Goal: Find specific page/section: Find specific page/section

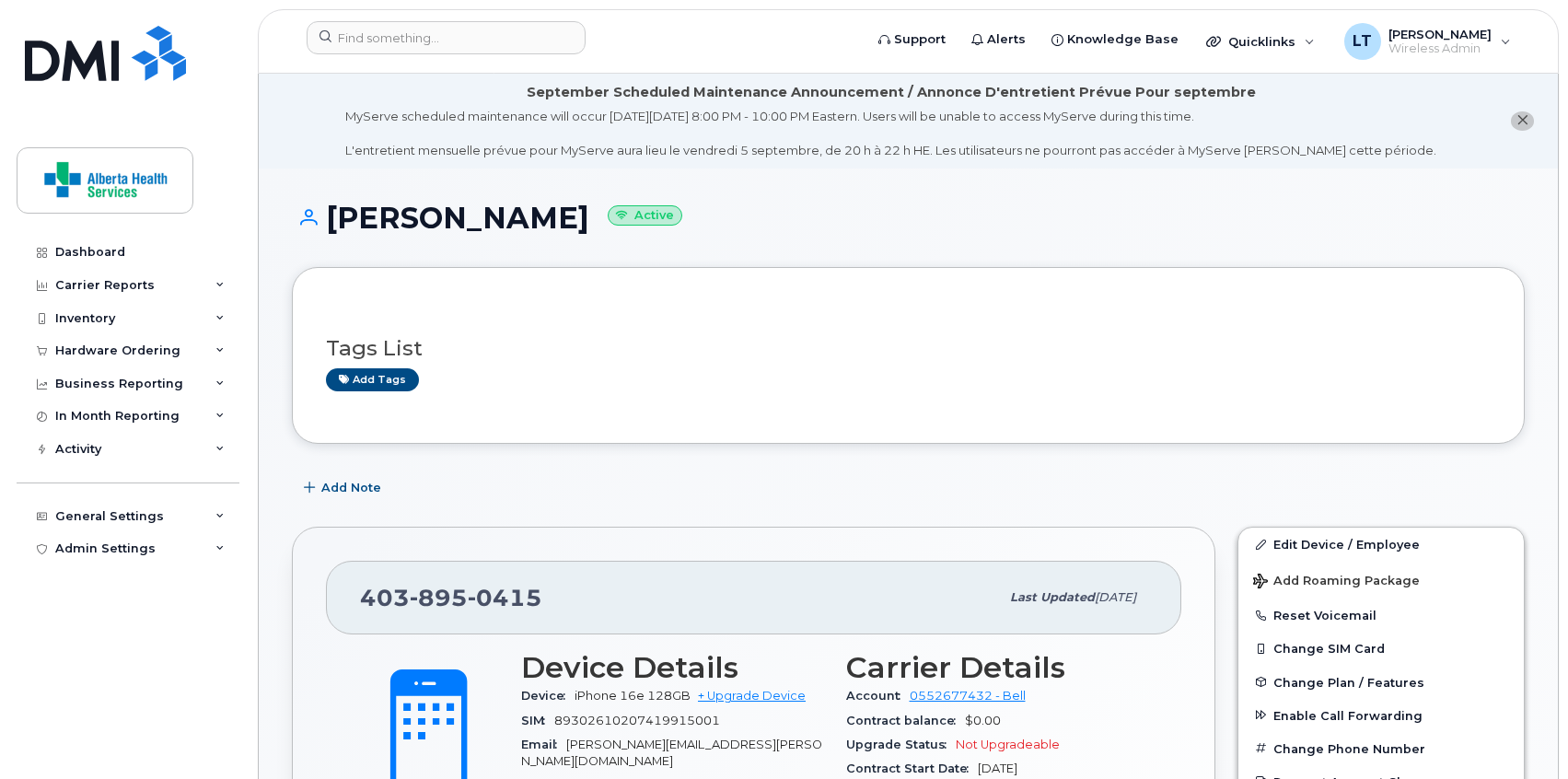
scroll to position [411, 0]
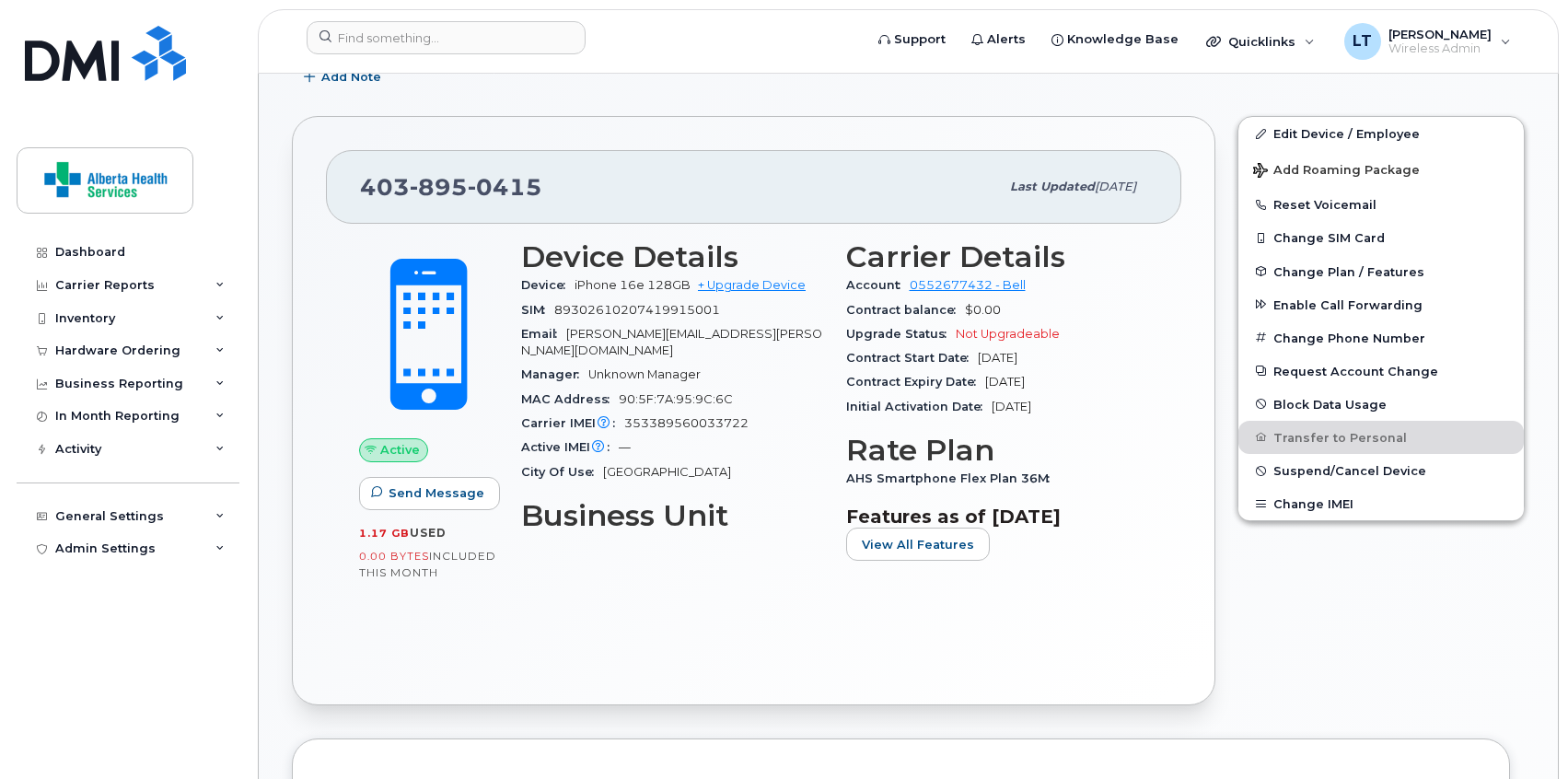
click at [88, 66] on img at bounding box center [104, 53] width 161 height 55
click at [88, 245] on link "Dashboard" at bounding box center [128, 252] width 223 height 34
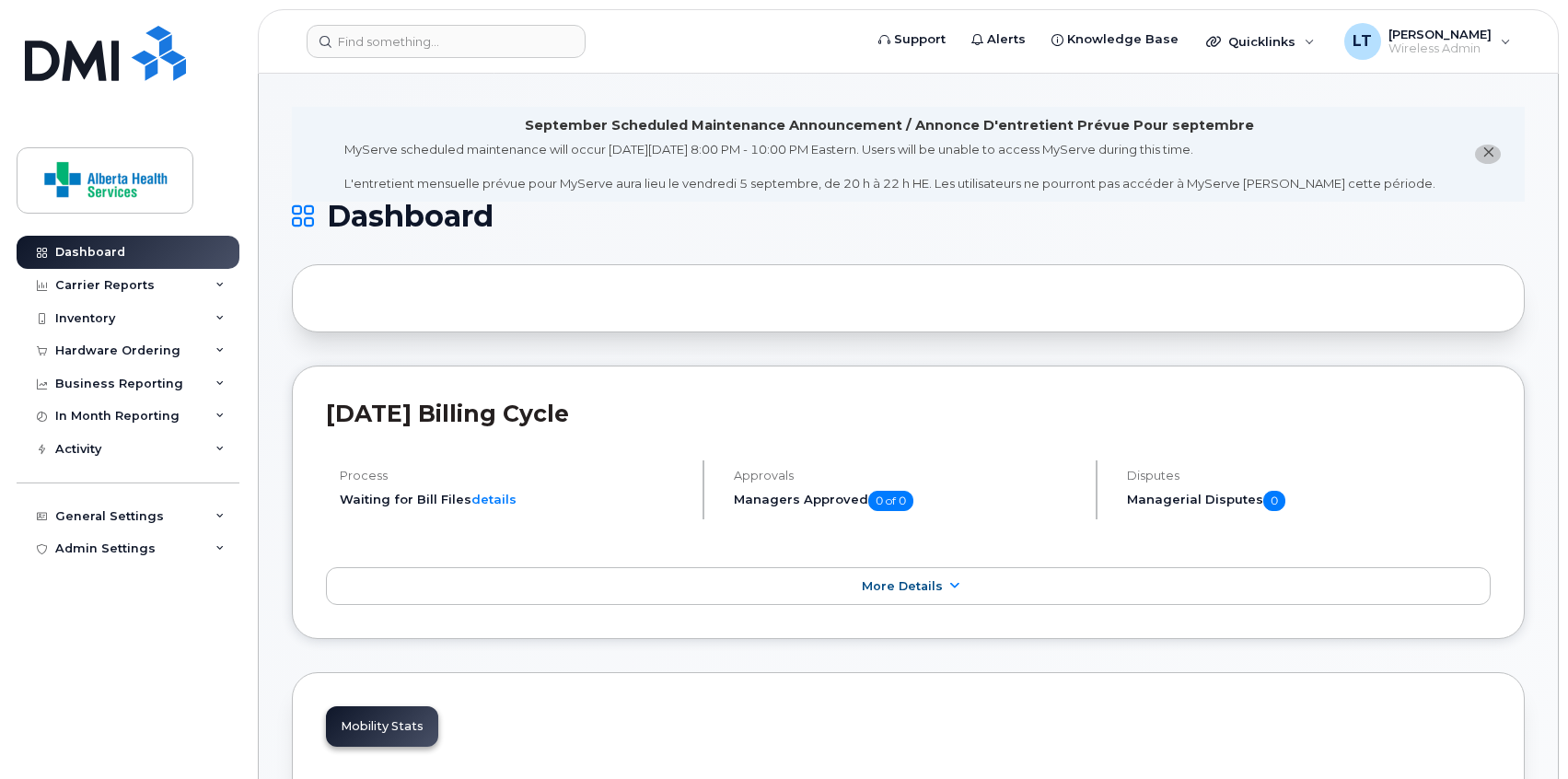
click at [1489, 153] on icon "close notification" at bounding box center [1488, 153] width 12 height 12
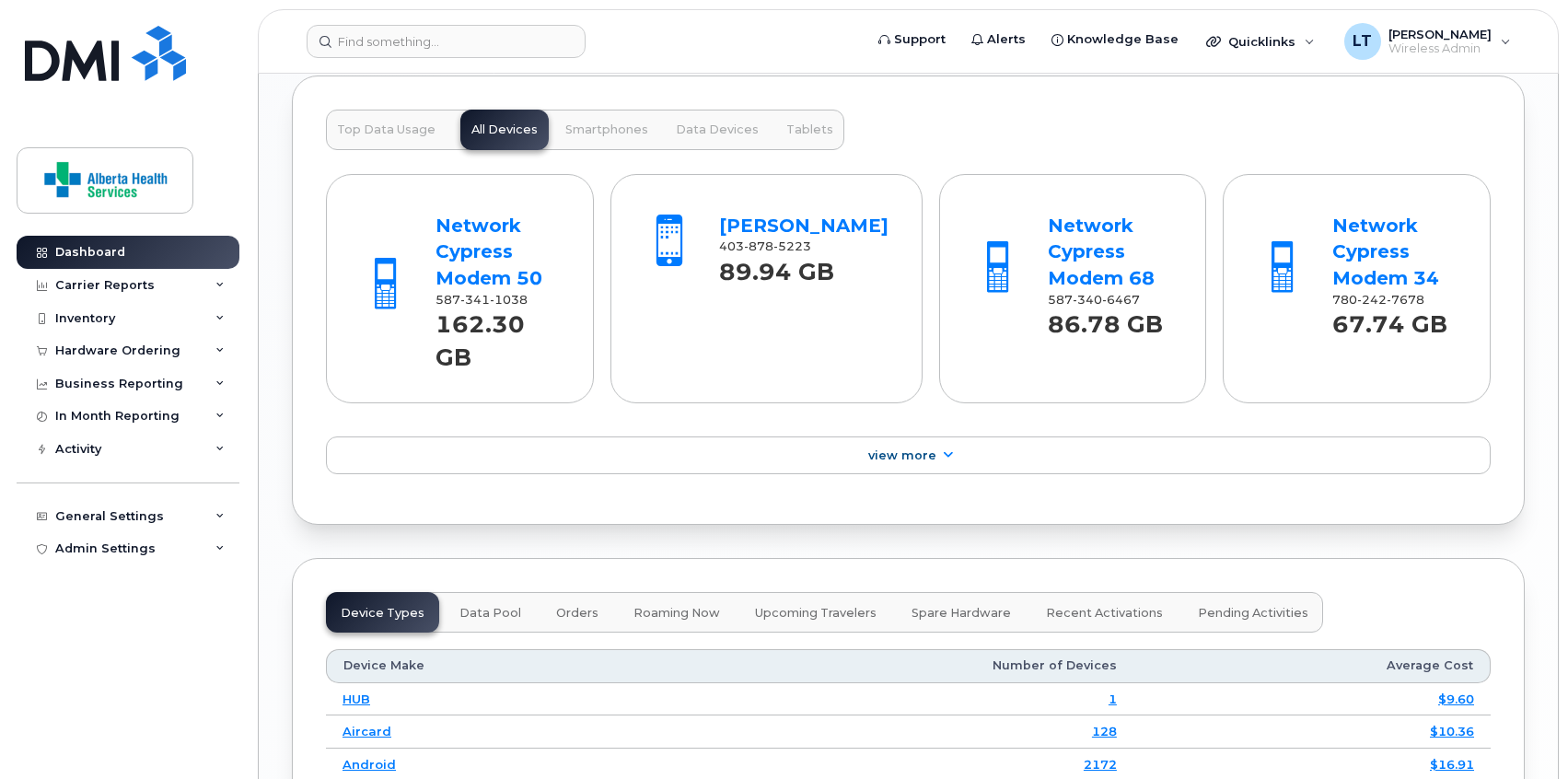
scroll to position [1894, 0]
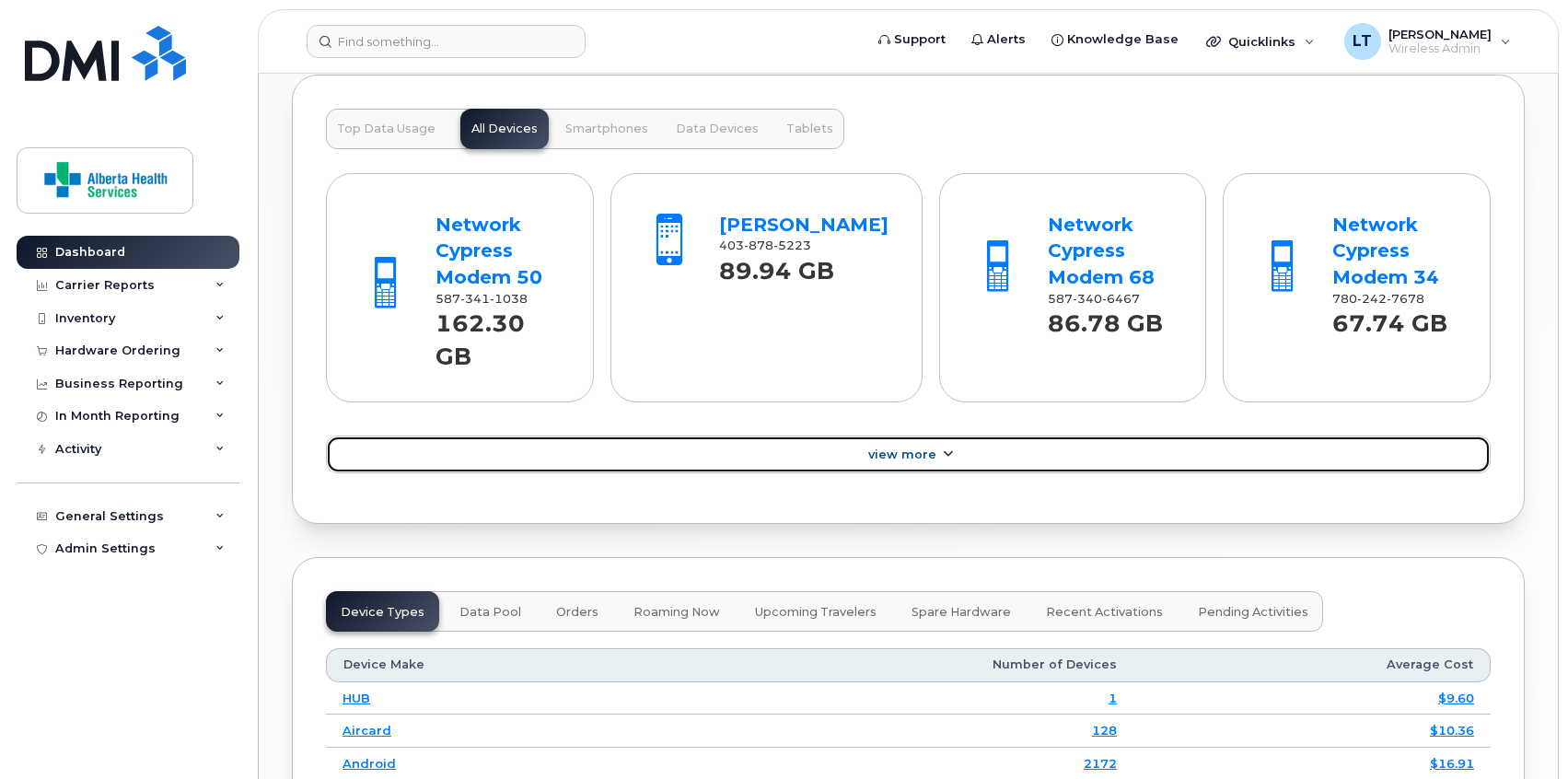
click at [958, 436] on link "View More" at bounding box center [909, 455] width 1165 height 38
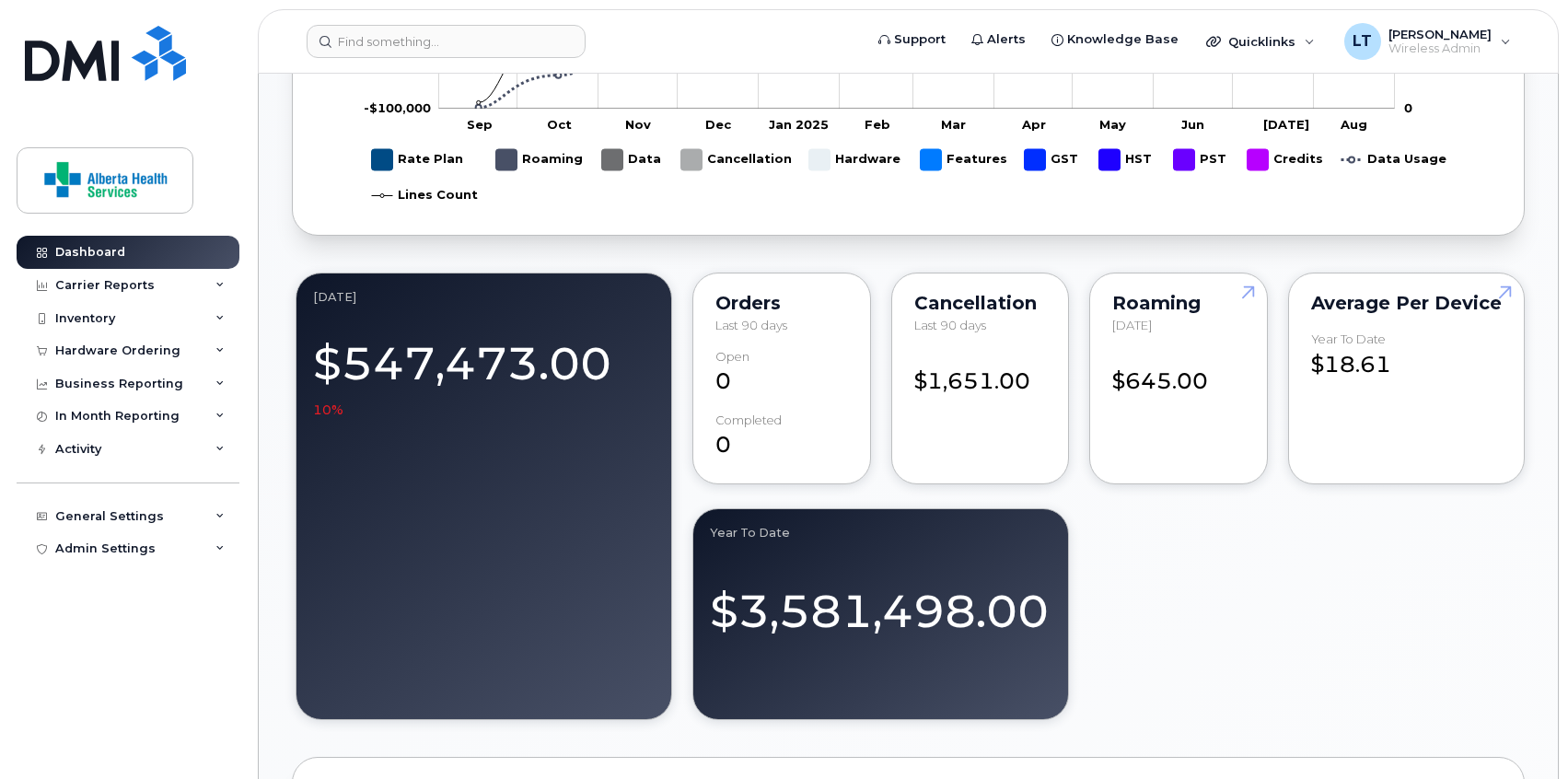
scroll to position [1181, 0]
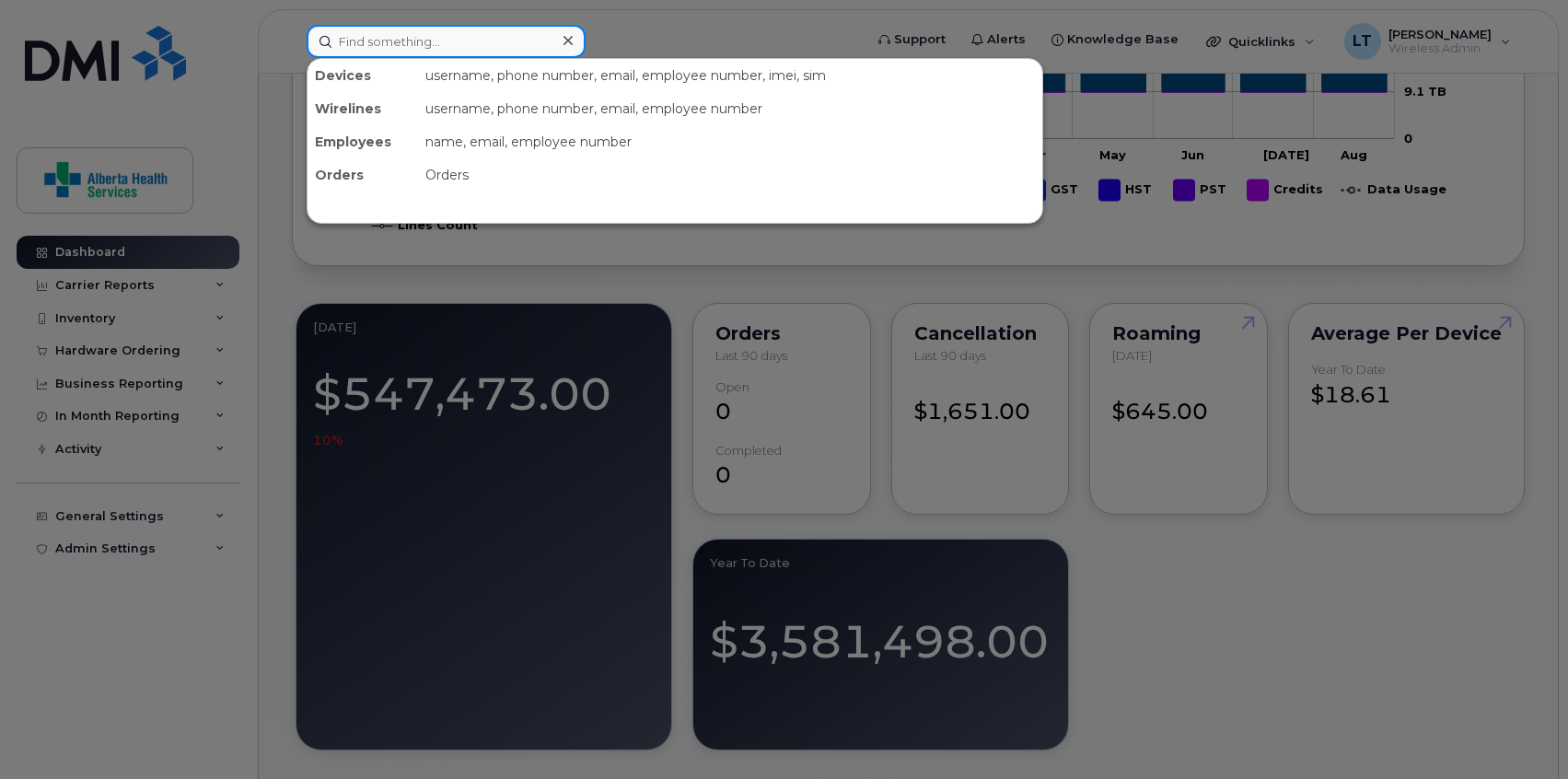
click at [553, 28] on input at bounding box center [445, 41] width 279 height 34
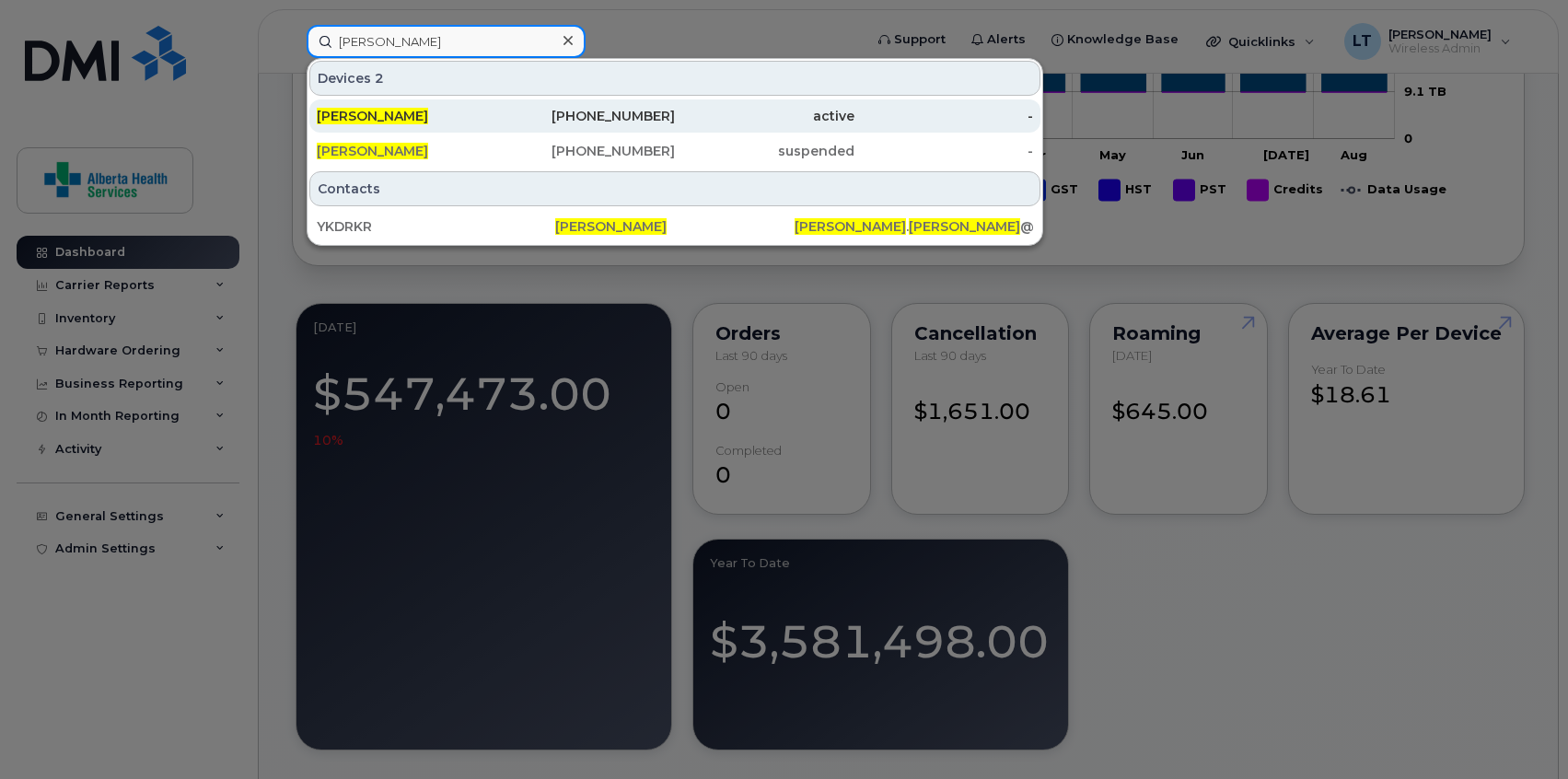
type input "andre tremblay"
click at [482, 117] on div "Andre Tremblay" at bounding box center [406, 115] width 179 height 19
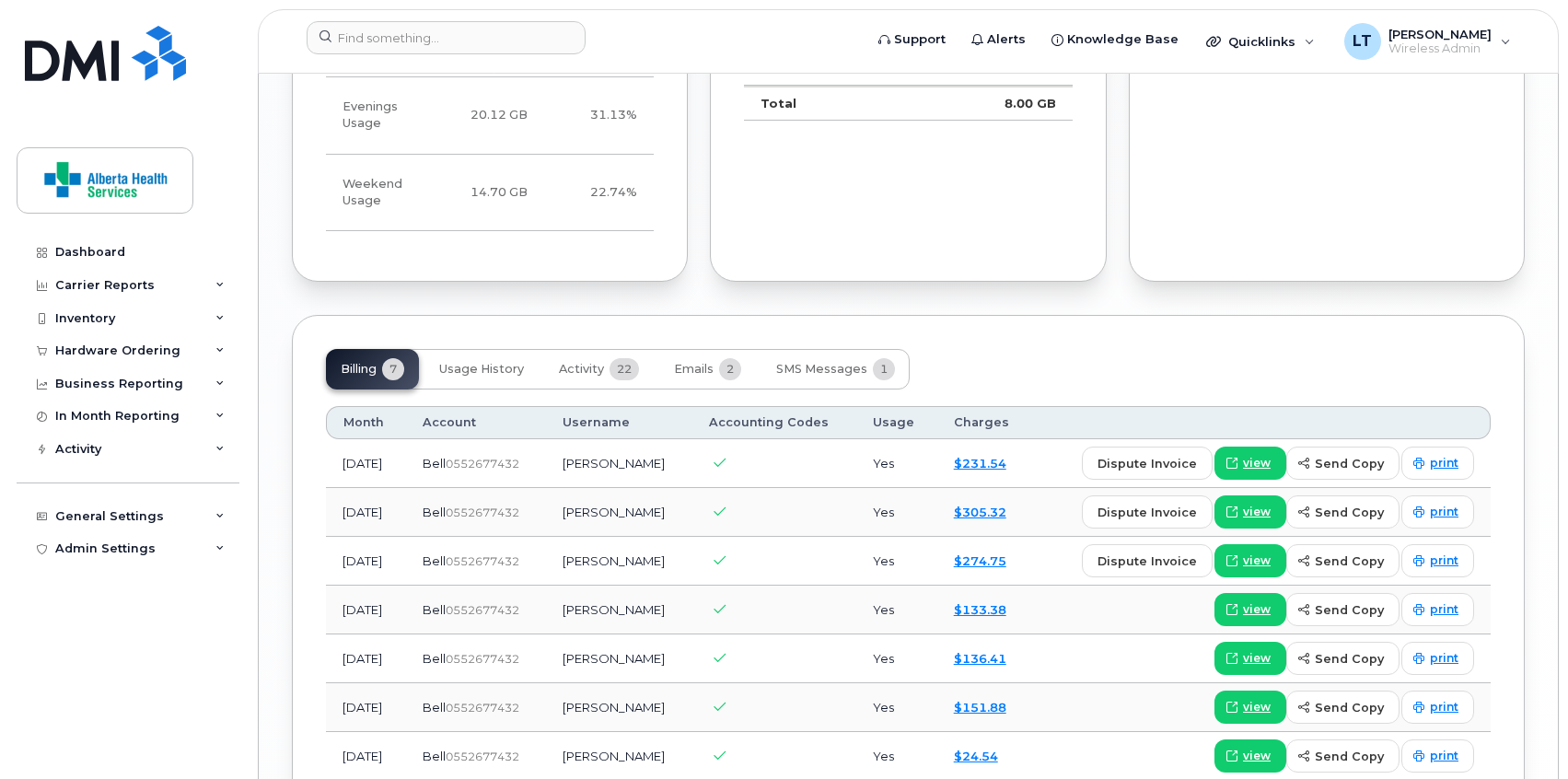
scroll to position [2011, 0]
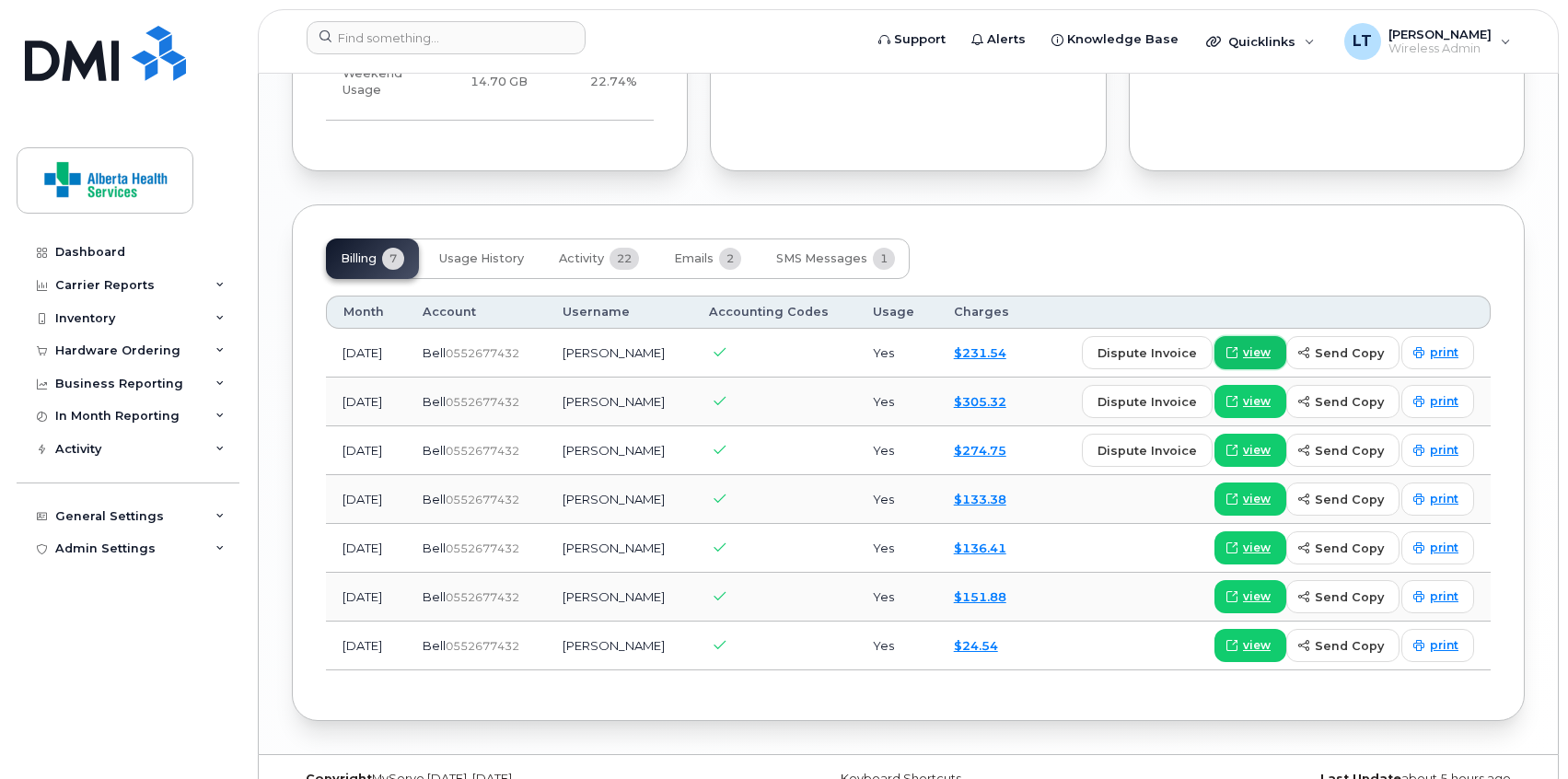
click at [1266, 344] on span "view" at bounding box center [1257, 352] width 28 height 17
click at [483, 34] on input at bounding box center [445, 37] width 279 height 34
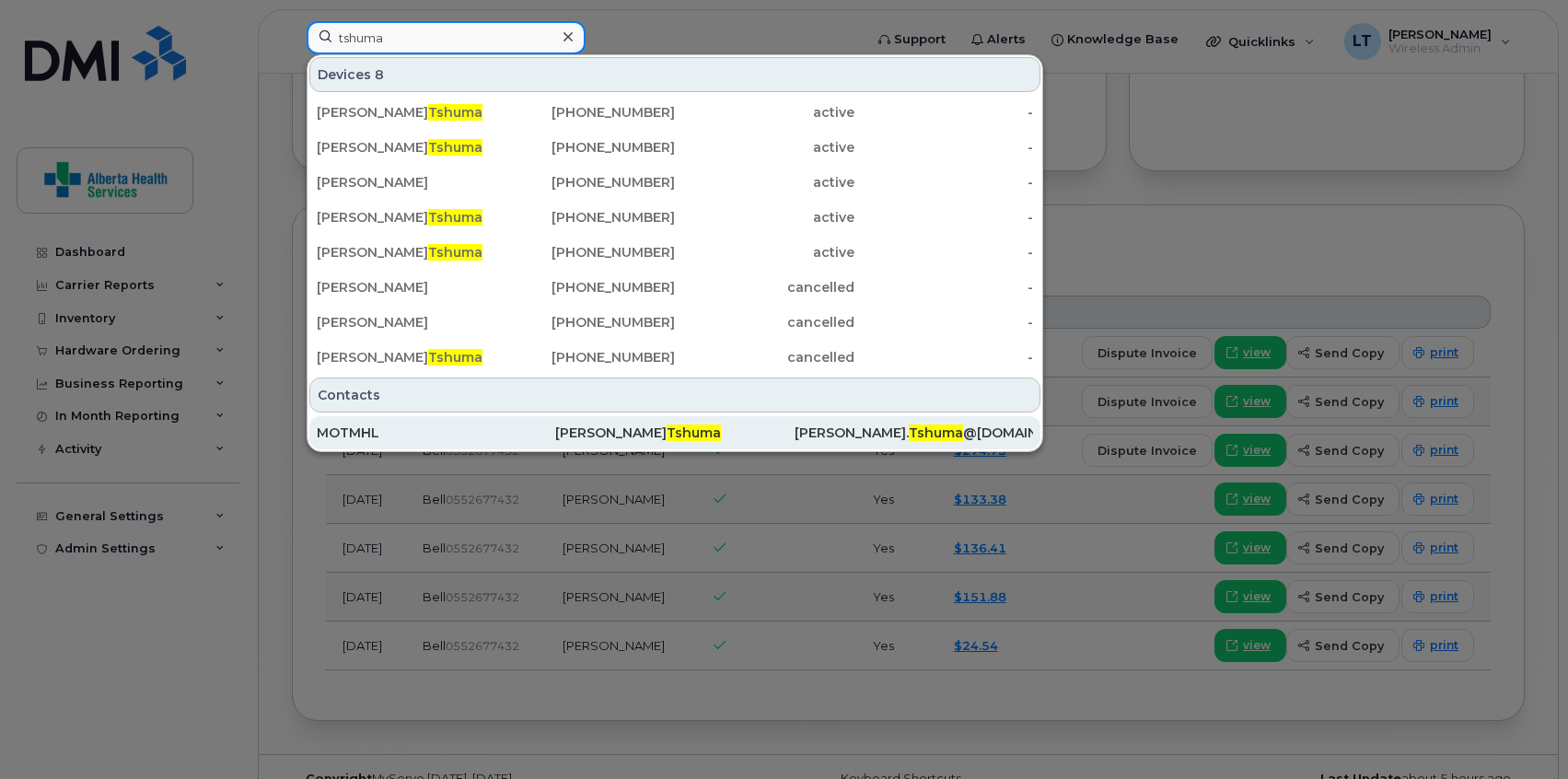
type input "tshuma"
click at [496, 431] on div "MOTMHL" at bounding box center [436, 433] width 239 height 19
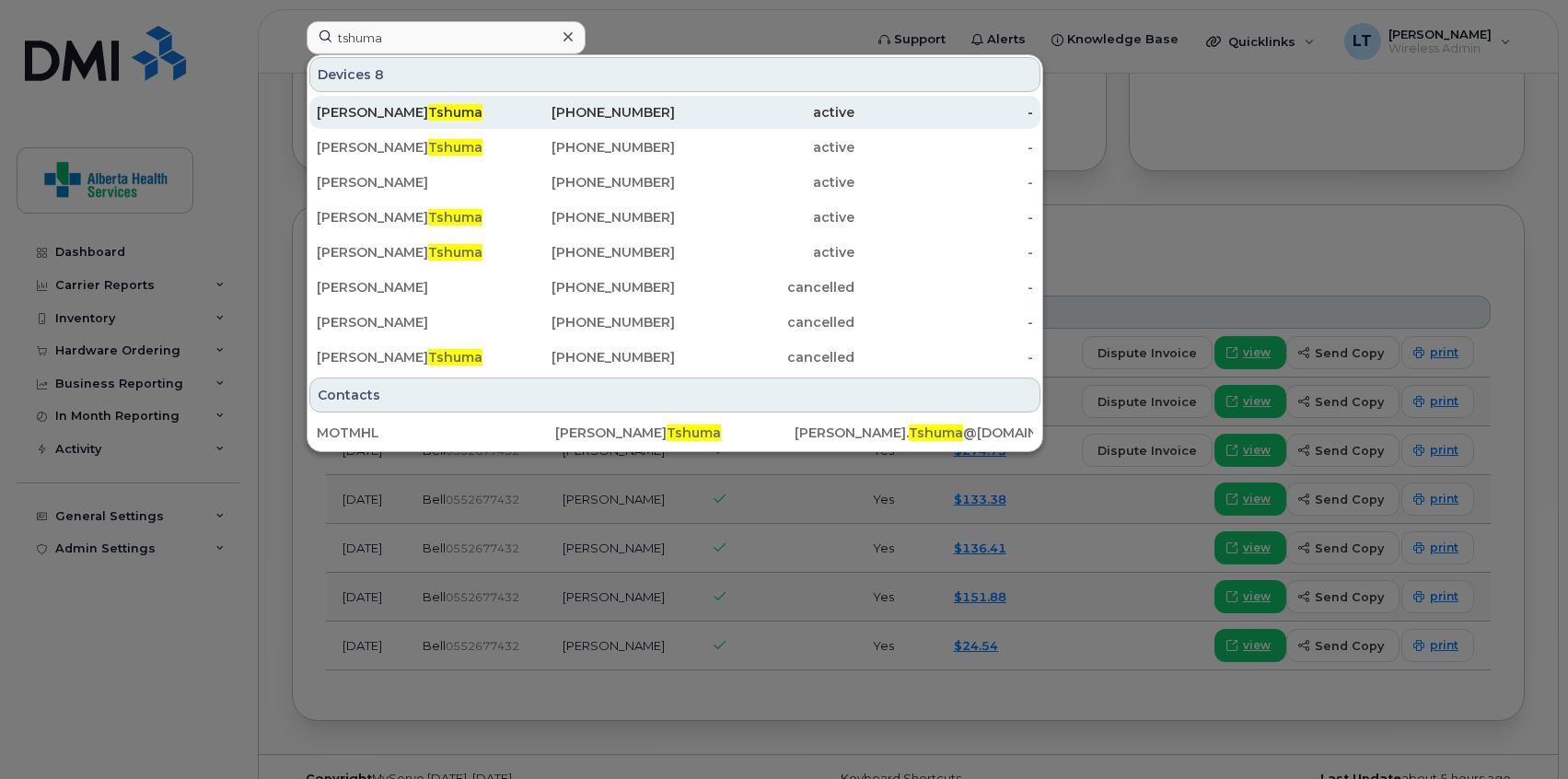
click at [431, 107] on div "Leslie Tshuma" at bounding box center [406, 112] width 179 height 19
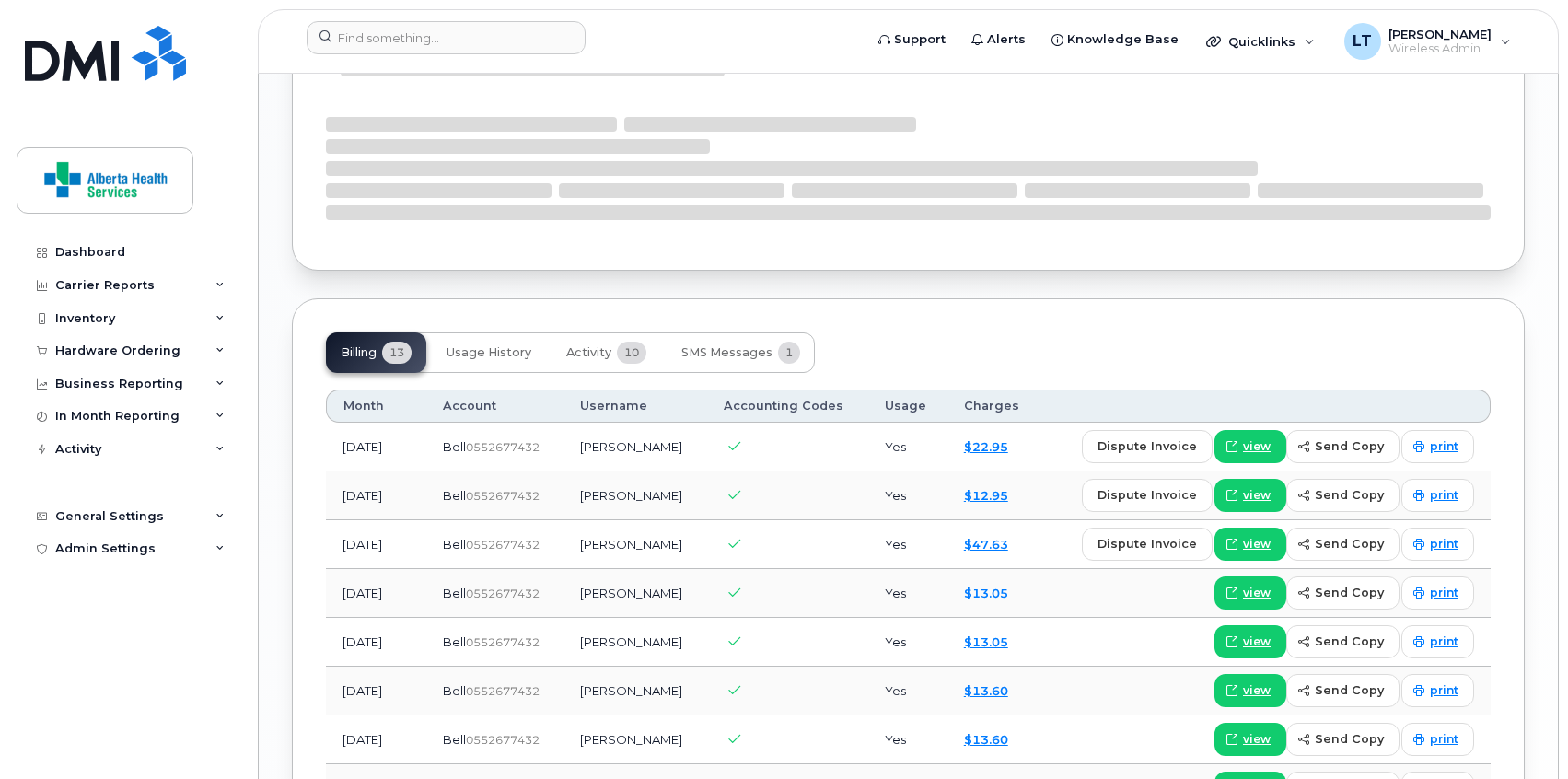
scroll to position [1715, 0]
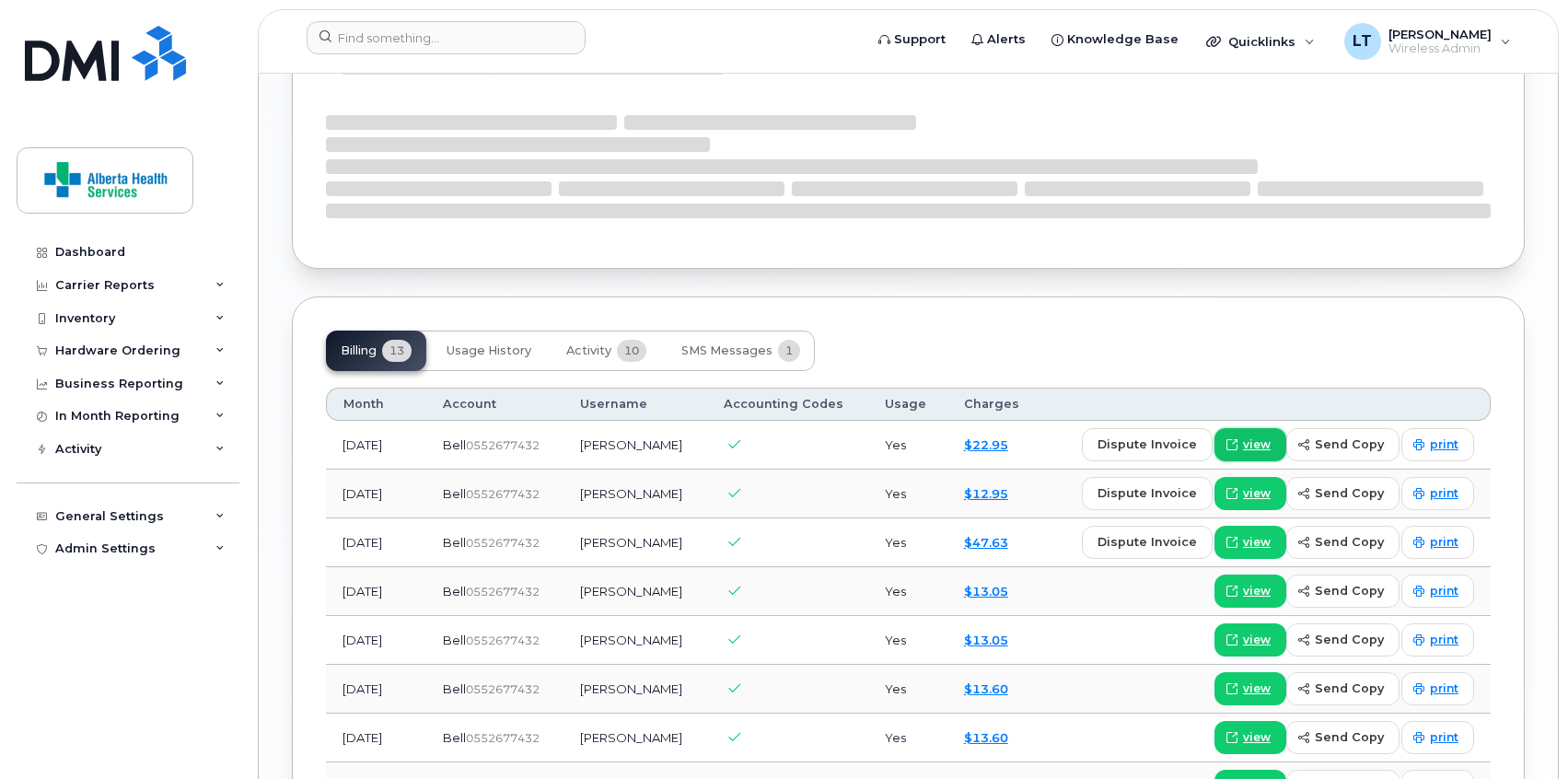
click at [1262, 437] on span "view" at bounding box center [1257, 445] width 28 height 17
